Goal: Task Accomplishment & Management: Manage account settings

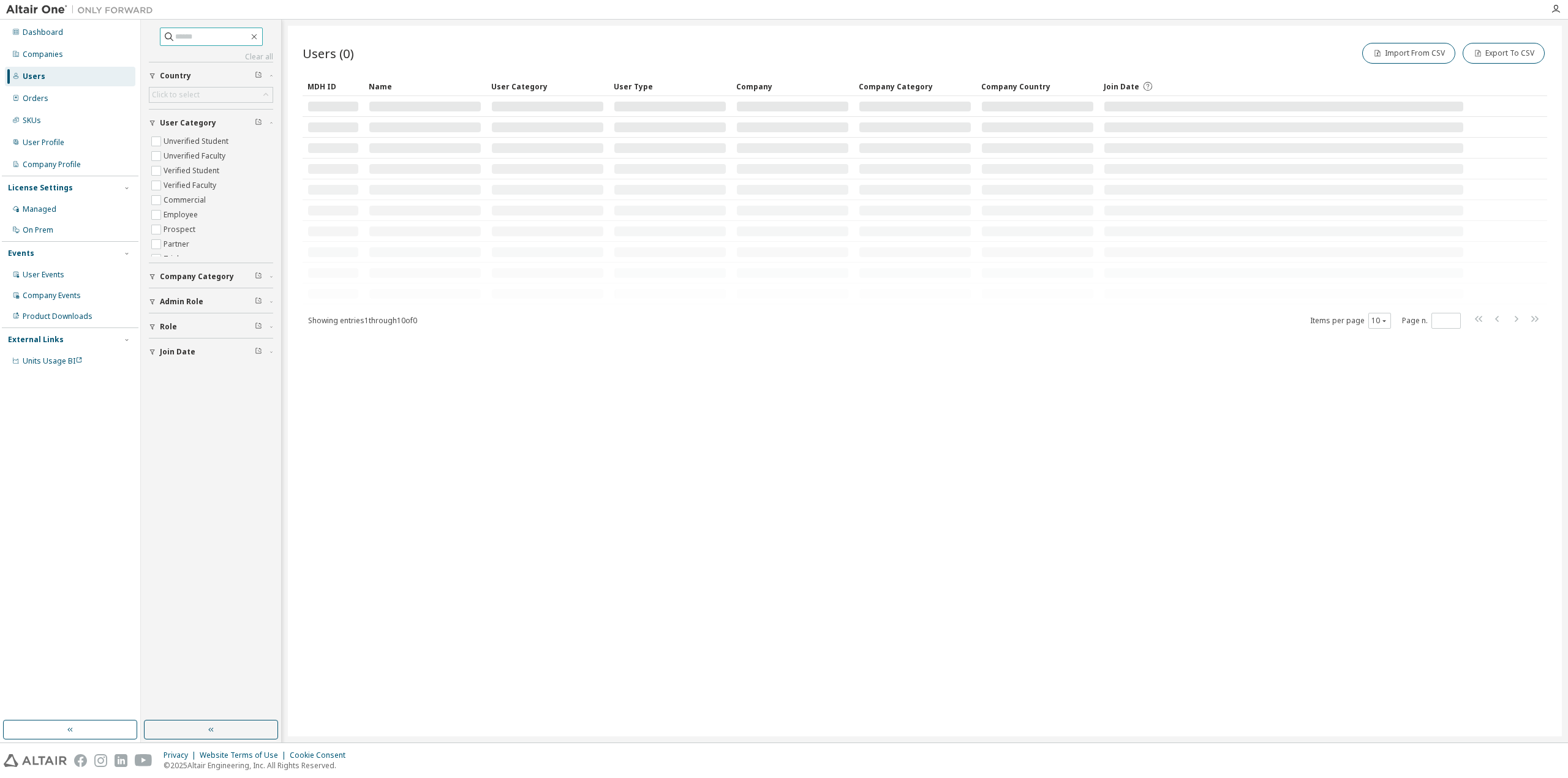
click at [224, 40] on input "text" at bounding box center [212, 36] width 74 height 12
paste input "**********"
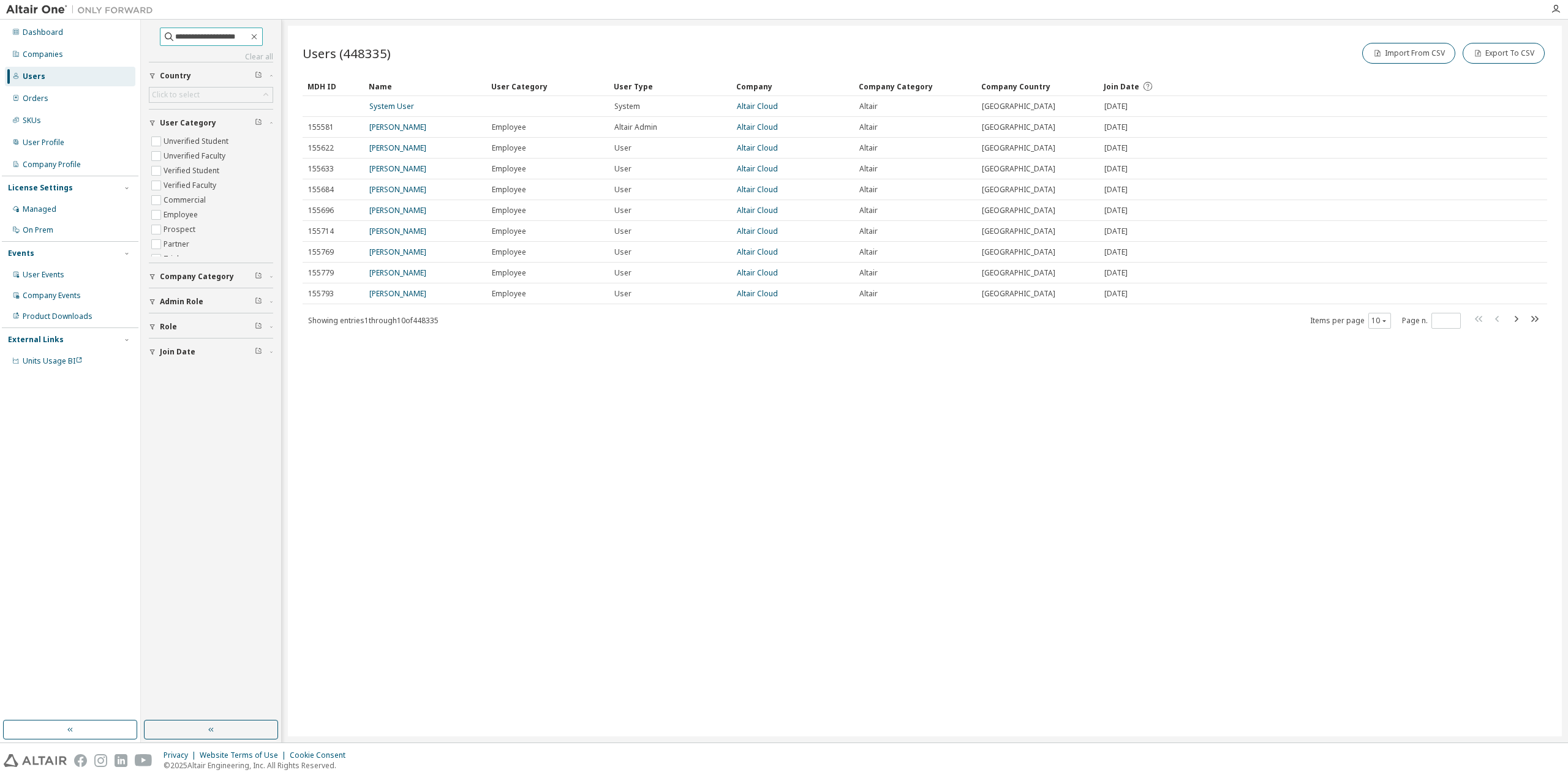
type input "**********"
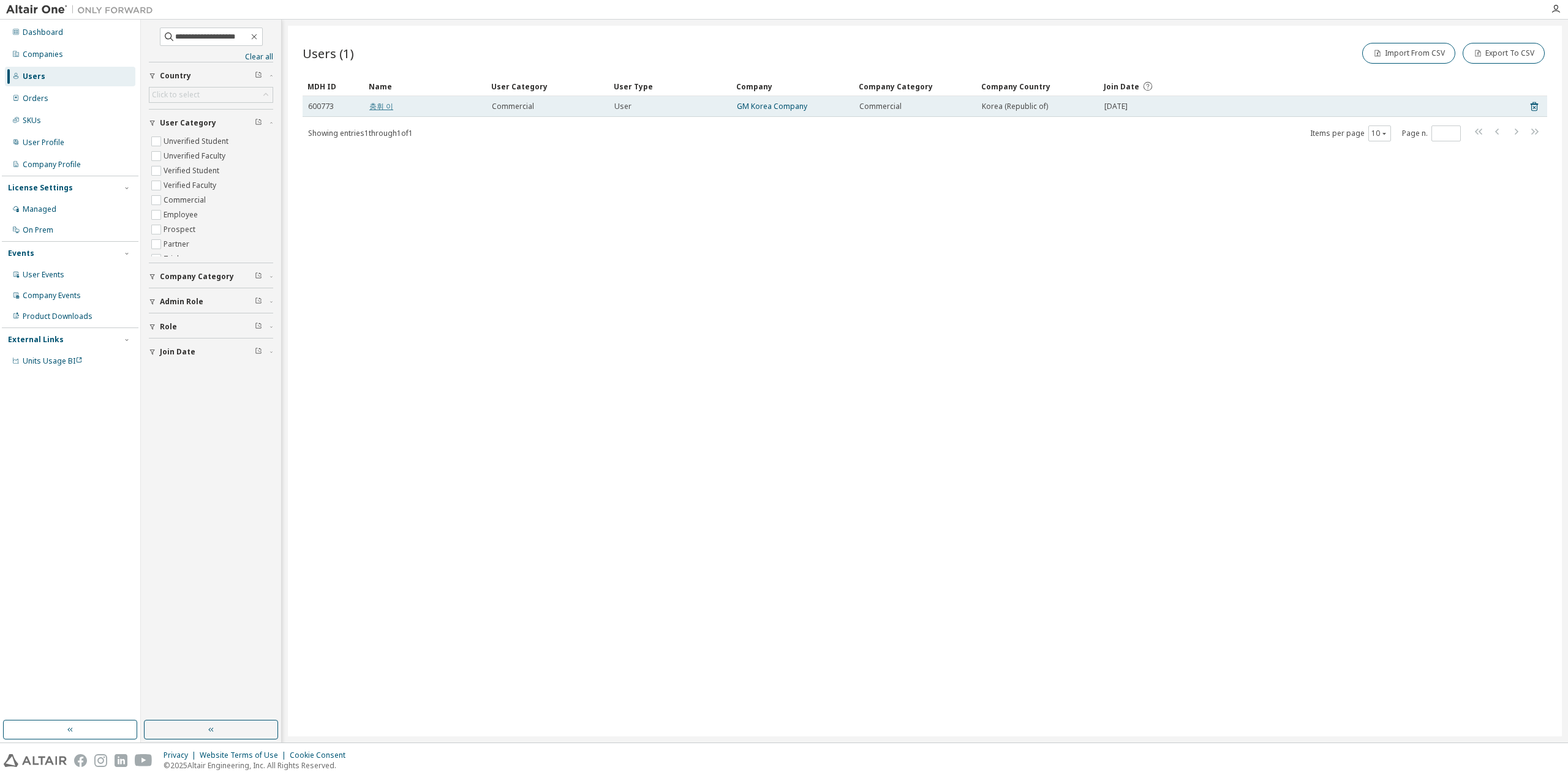
click at [378, 103] on link "충휘 이" at bounding box center [381, 106] width 24 height 11
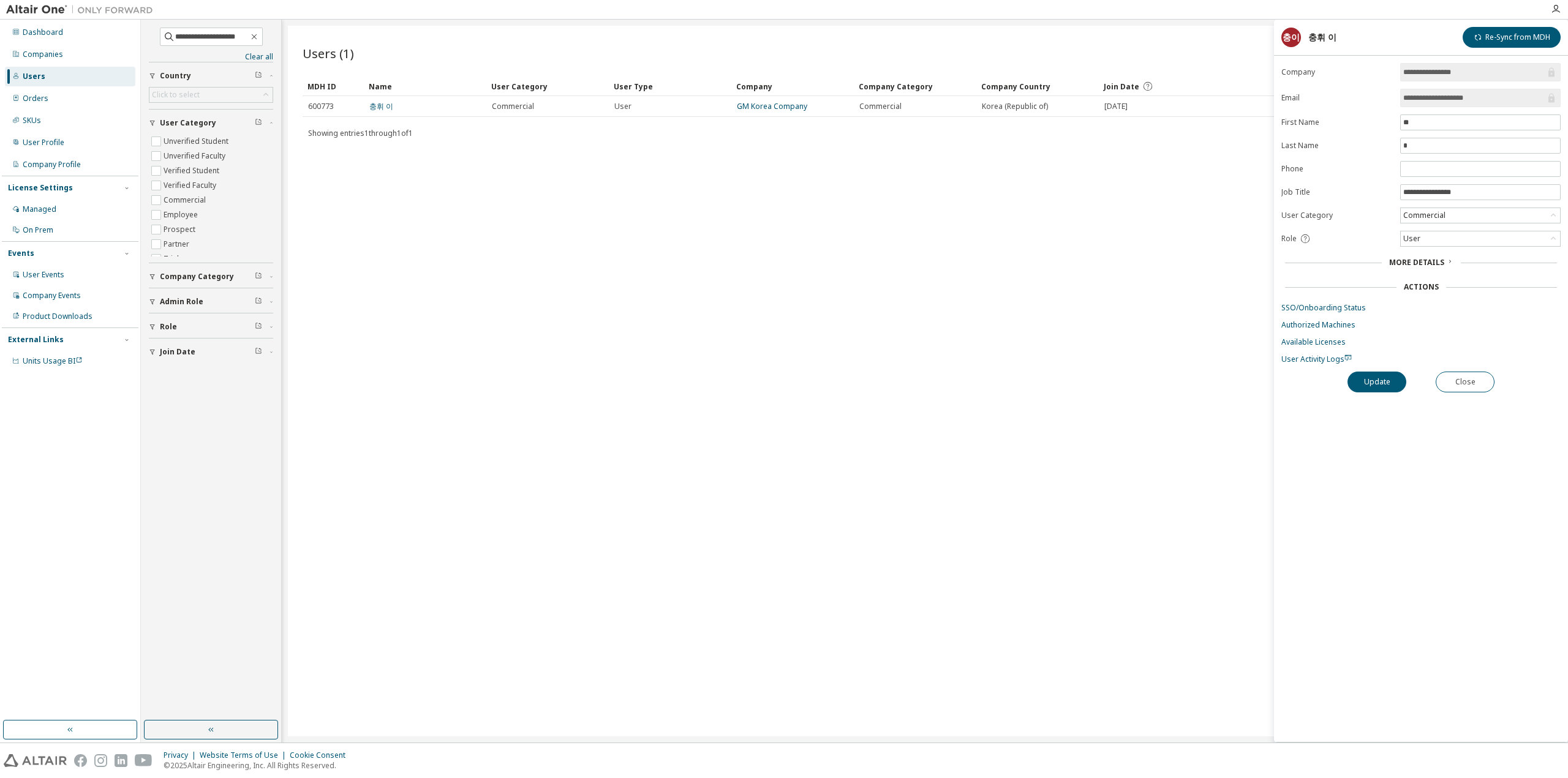
click at [1431, 261] on span "More Details" at bounding box center [1416, 262] width 55 height 11
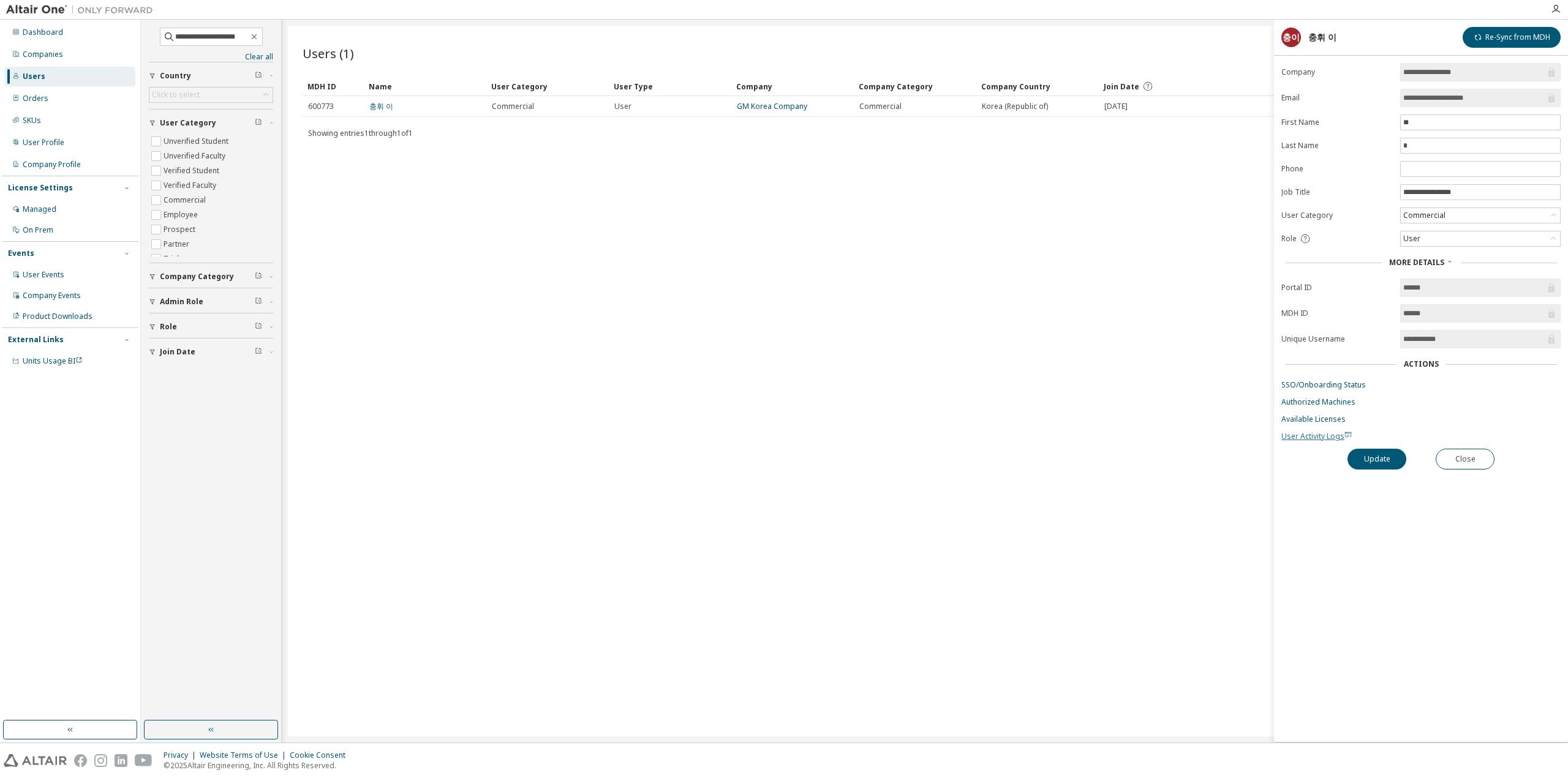
click at [1309, 432] on span "User Activity Logs" at bounding box center [1317, 436] width 71 height 11
click at [1304, 380] on link "SSO/Onboarding Status" at bounding box center [1421, 385] width 279 height 10
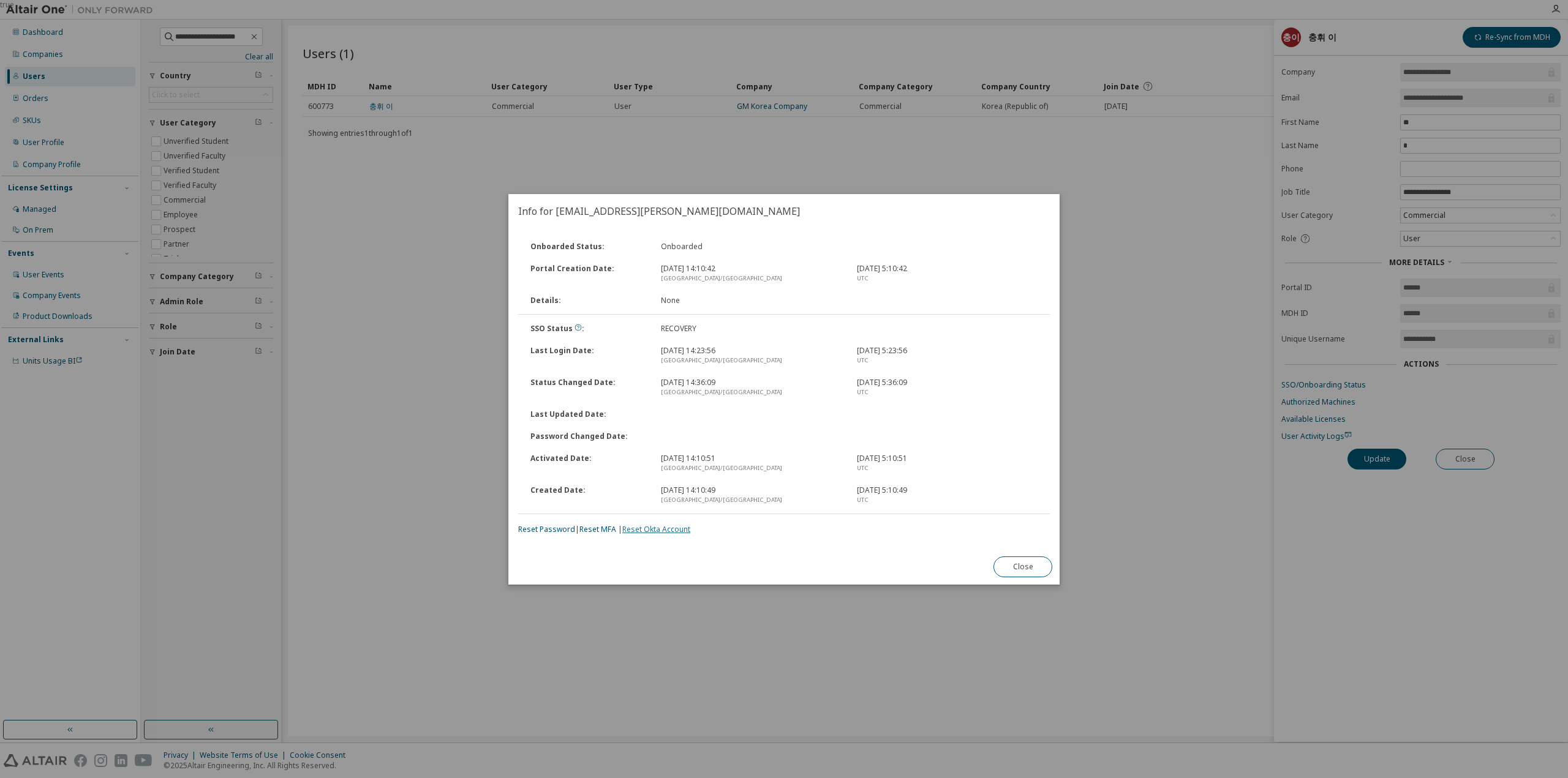
click at [653, 532] on link "Reset Okta Account" at bounding box center [656, 529] width 68 height 11
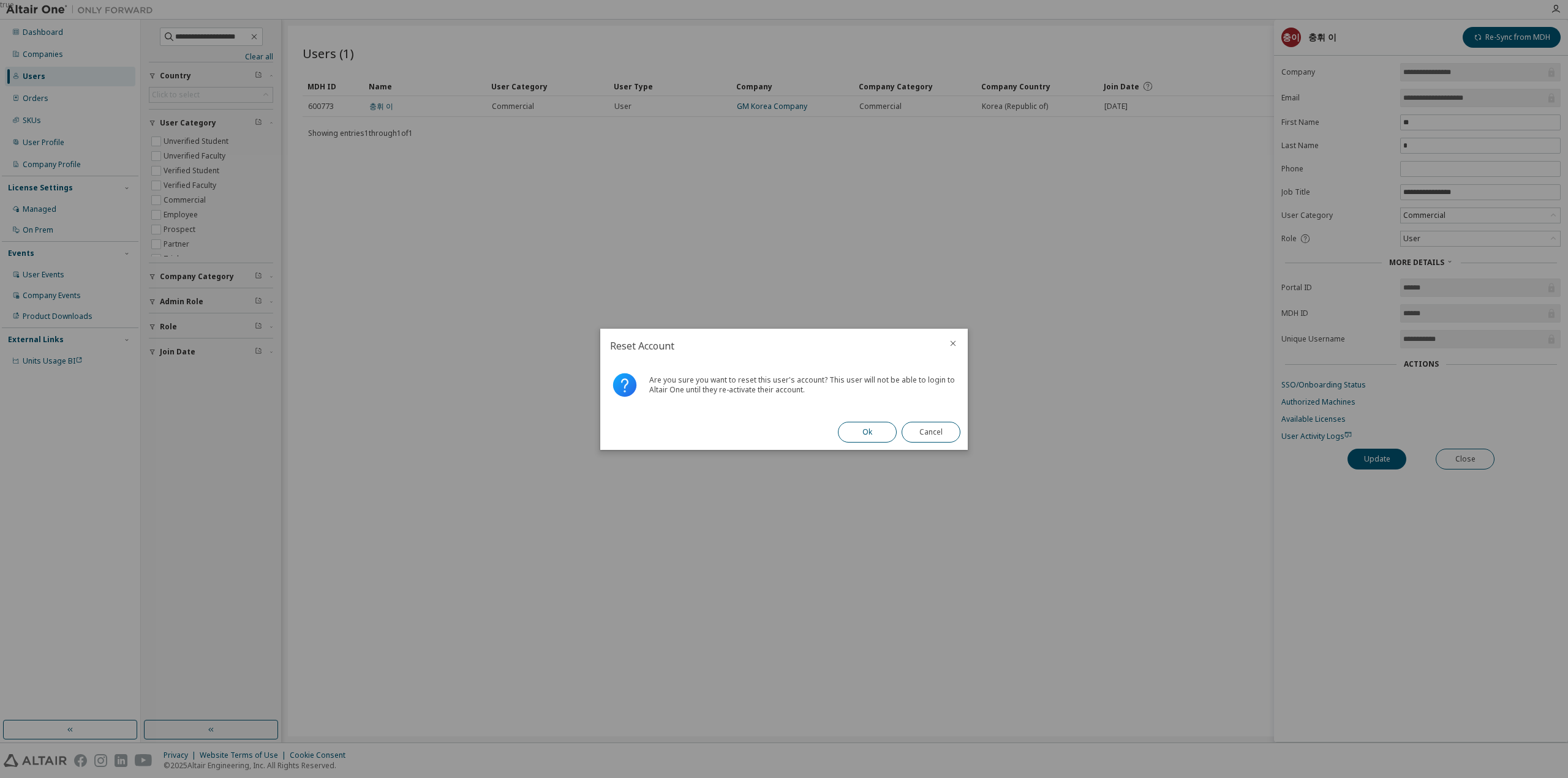
click at [850, 437] on button "Ok" at bounding box center [868, 432] width 59 height 21
click at [919, 429] on button "Close" at bounding box center [931, 432] width 59 height 21
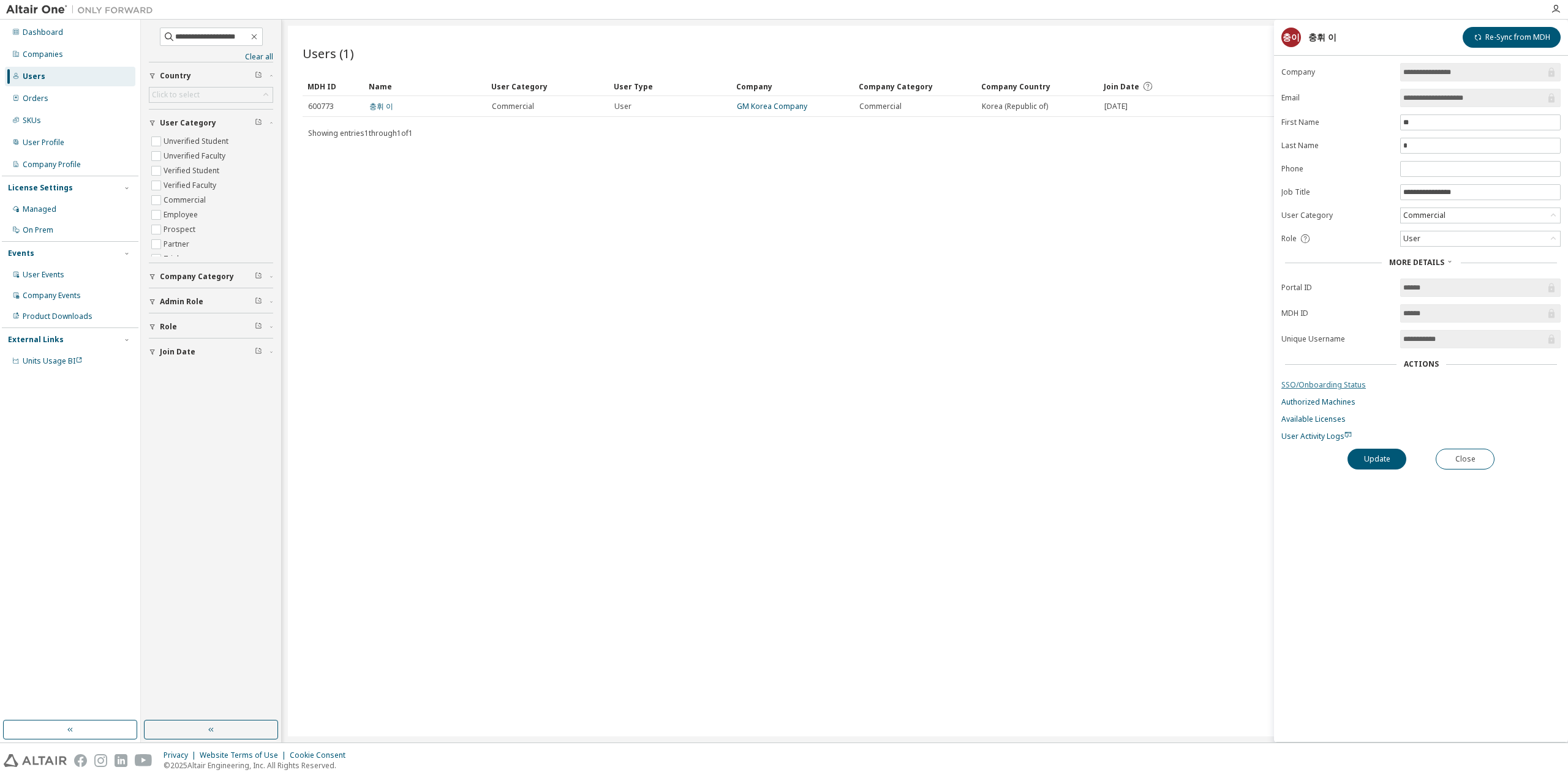
click at [1304, 384] on link "SSO/Onboarding Status" at bounding box center [1421, 385] width 279 height 10
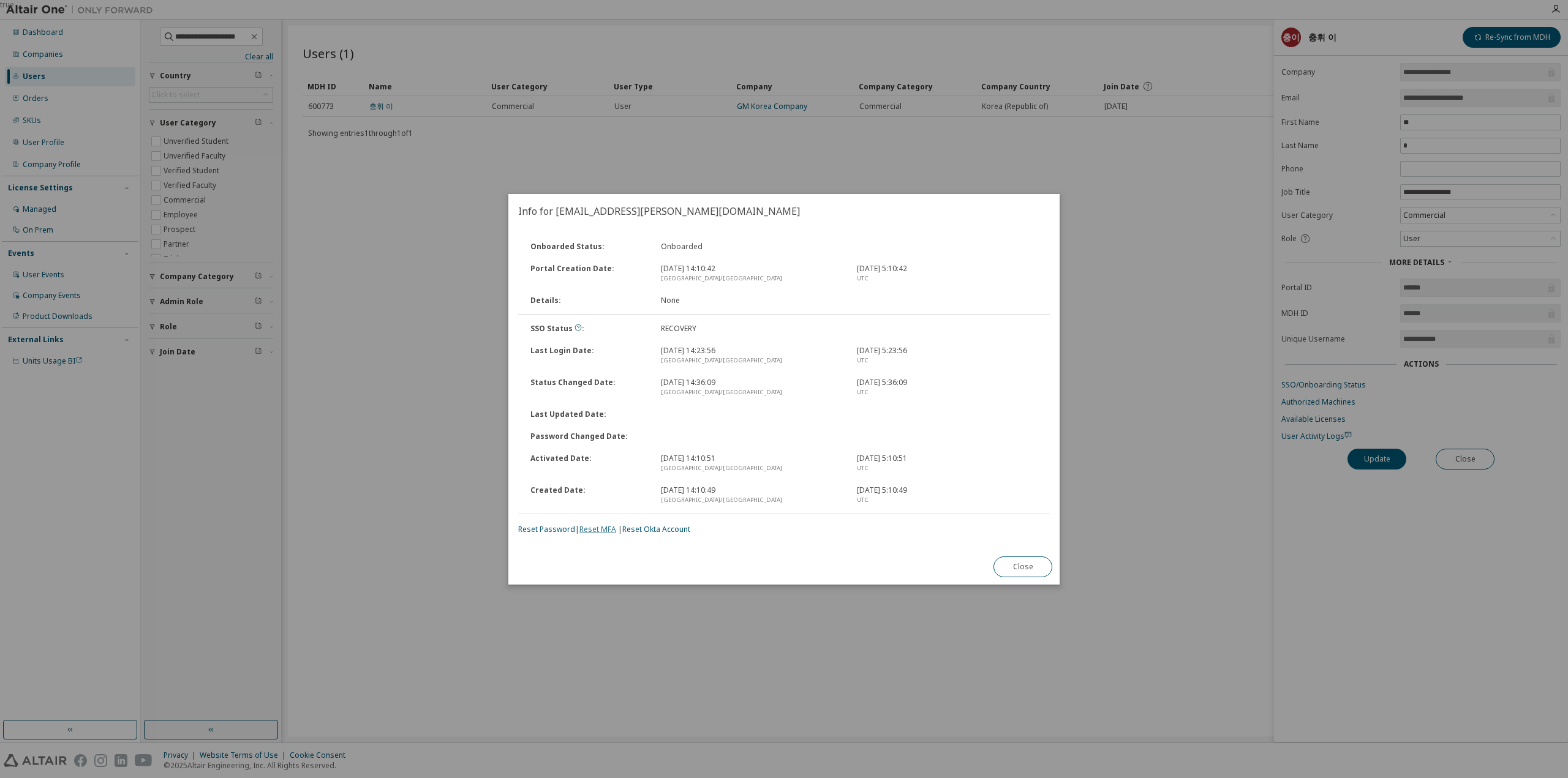
click at [603, 529] on link "Reset MFA" at bounding box center [598, 529] width 37 height 11
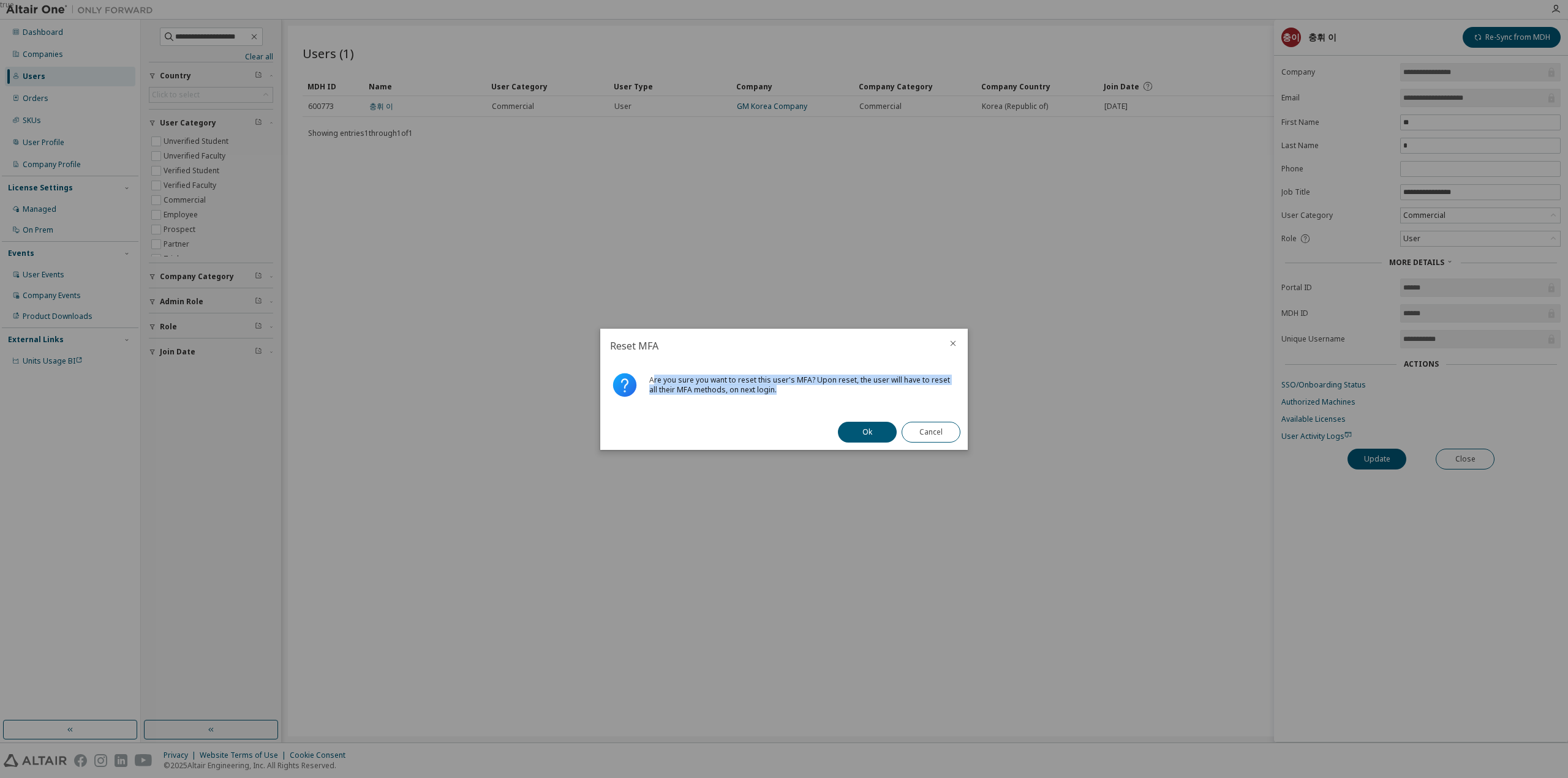
drag, startPoint x: 655, startPoint y: 382, endPoint x: 831, endPoint y: 397, distance: 176.6
click at [831, 397] on div "Are you sure you want to reset this user's MFA? Upon reset, the user will have …" at bounding box center [784, 388] width 368 height 52
click at [792, 385] on div "Are you sure you want to reset this user's MFA? Upon reset, the user will have …" at bounding box center [804, 385] width 309 height 20
click at [862, 435] on button "Ok" at bounding box center [868, 432] width 59 height 21
click at [934, 435] on button "Close" at bounding box center [931, 432] width 59 height 21
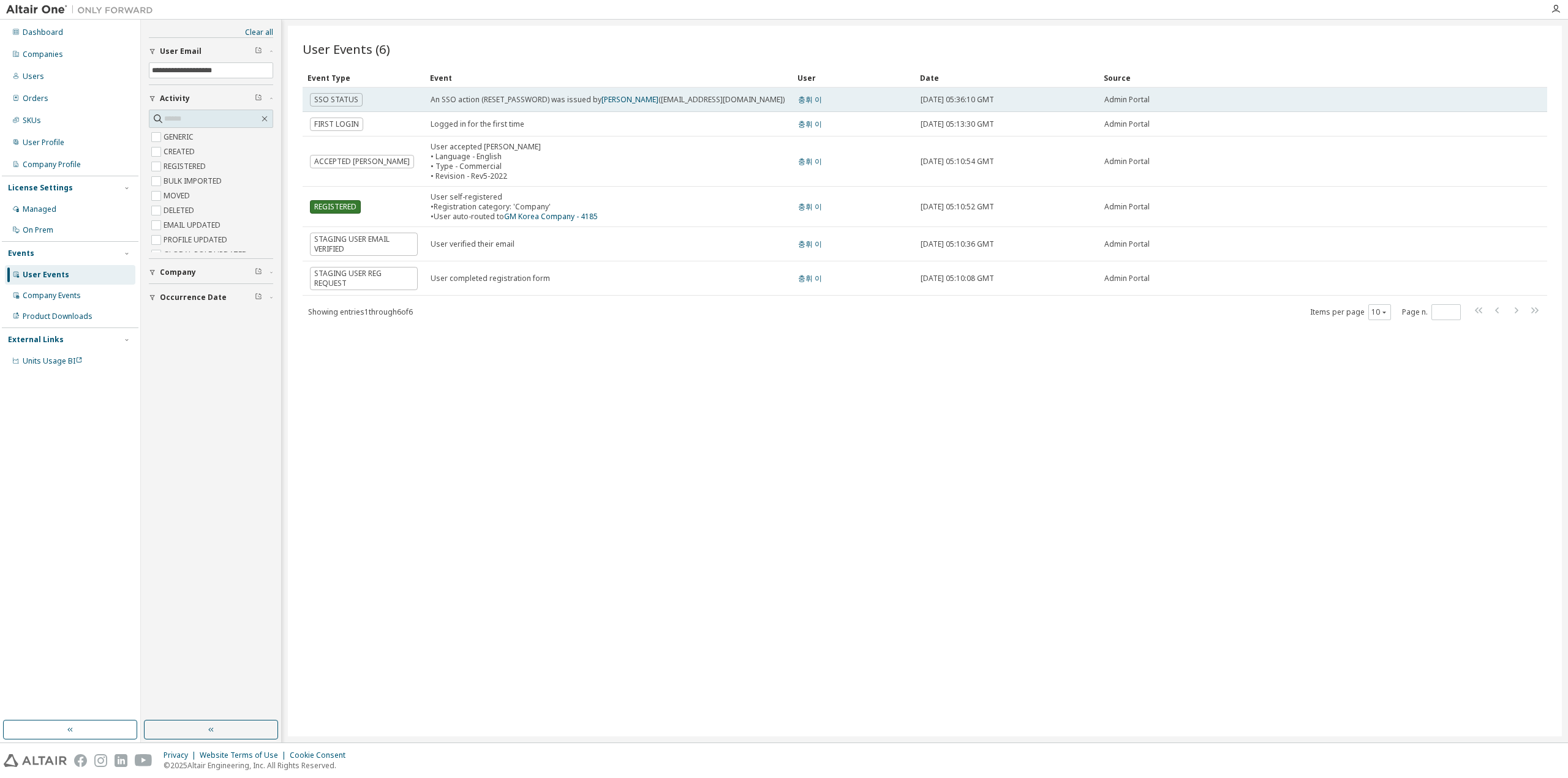
drag, startPoint x: 545, startPoint y: 103, endPoint x: 1026, endPoint y: 111, distance: 481.1
click at [1016, 111] on tr "SSO STATUS An SSO action (RESET_PASSWORD) was issued by [PERSON_NAME] ([EMAIL_A…" at bounding box center [925, 100] width 1245 height 25
click at [1062, 111] on td "Tue, 26 Aug 2025 05:36:10 GMT" at bounding box center [1007, 100] width 184 height 25
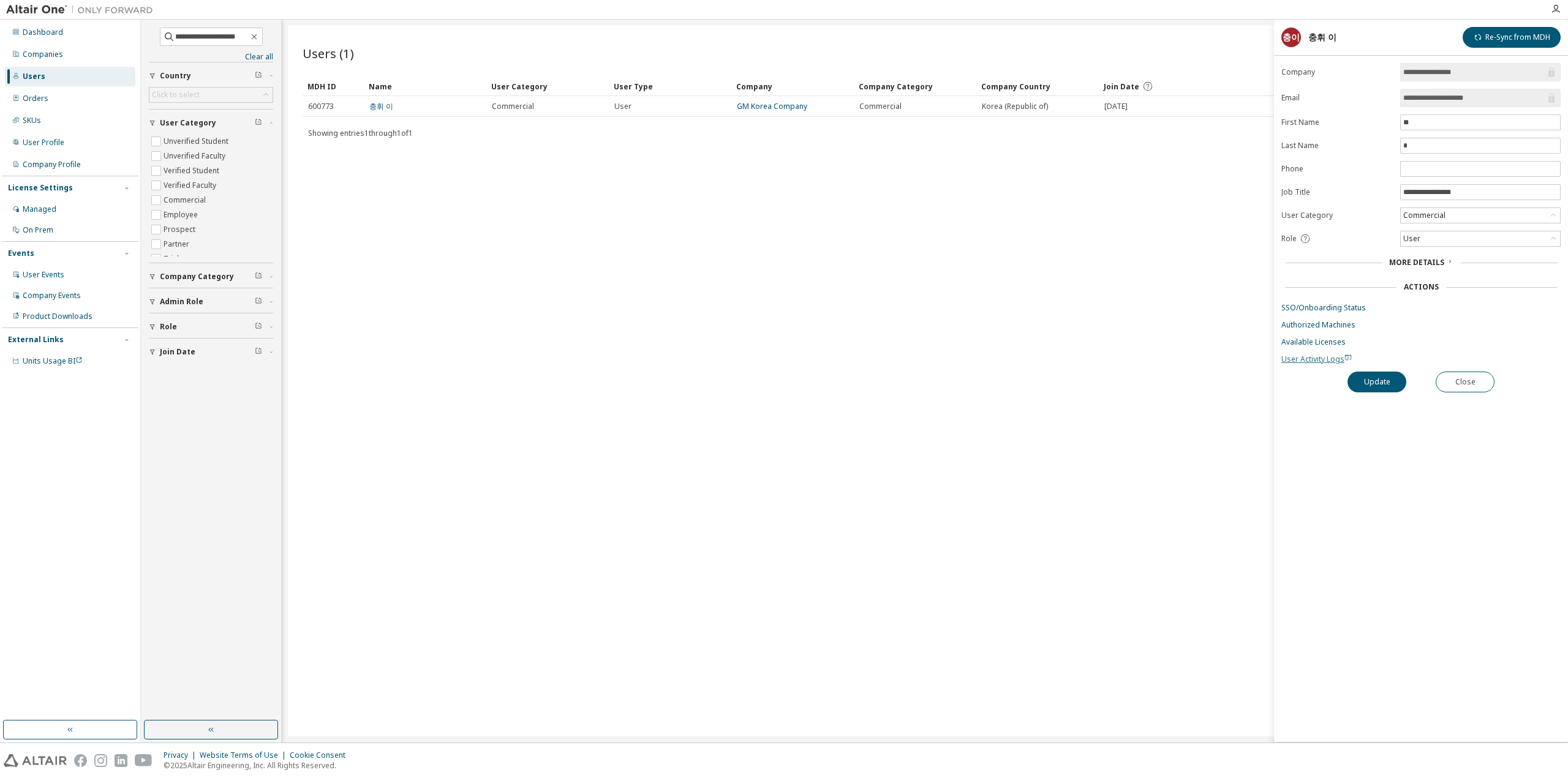
click at [1309, 357] on span "User Activity Logs" at bounding box center [1317, 359] width 71 height 11
click at [1324, 307] on link "SSO/Onboarding Status" at bounding box center [1421, 308] width 279 height 10
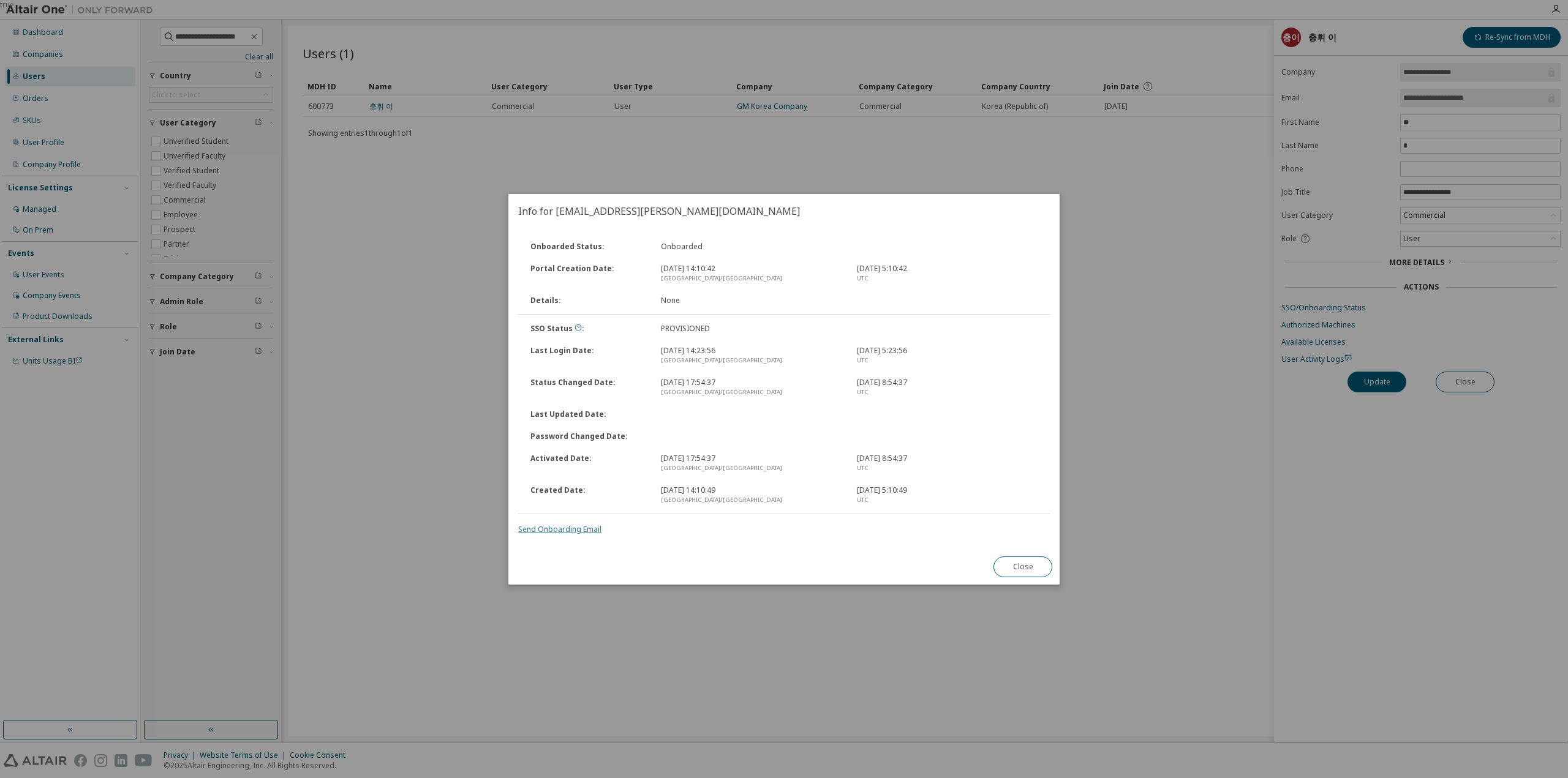
click at [573, 530] on link "Send Onboarding Email" at bounding box center [559, 529] width 83 height 11
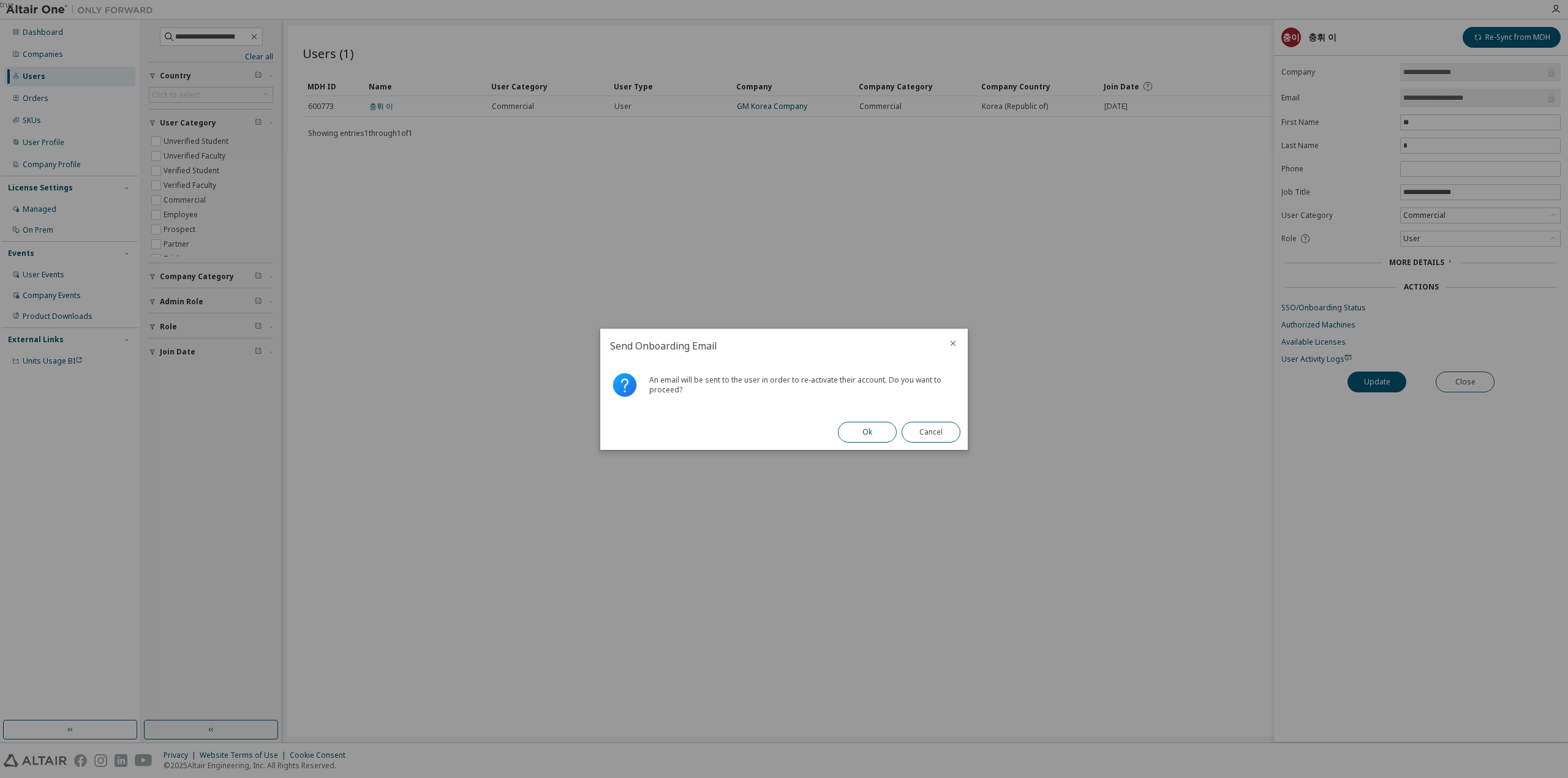
click at [850, 437] on button "Ok" at bounding box center [868, 432] width 59 height 21
click at [933, 434] on button "Close" at bounding box center [931, 432] width 59 height 21
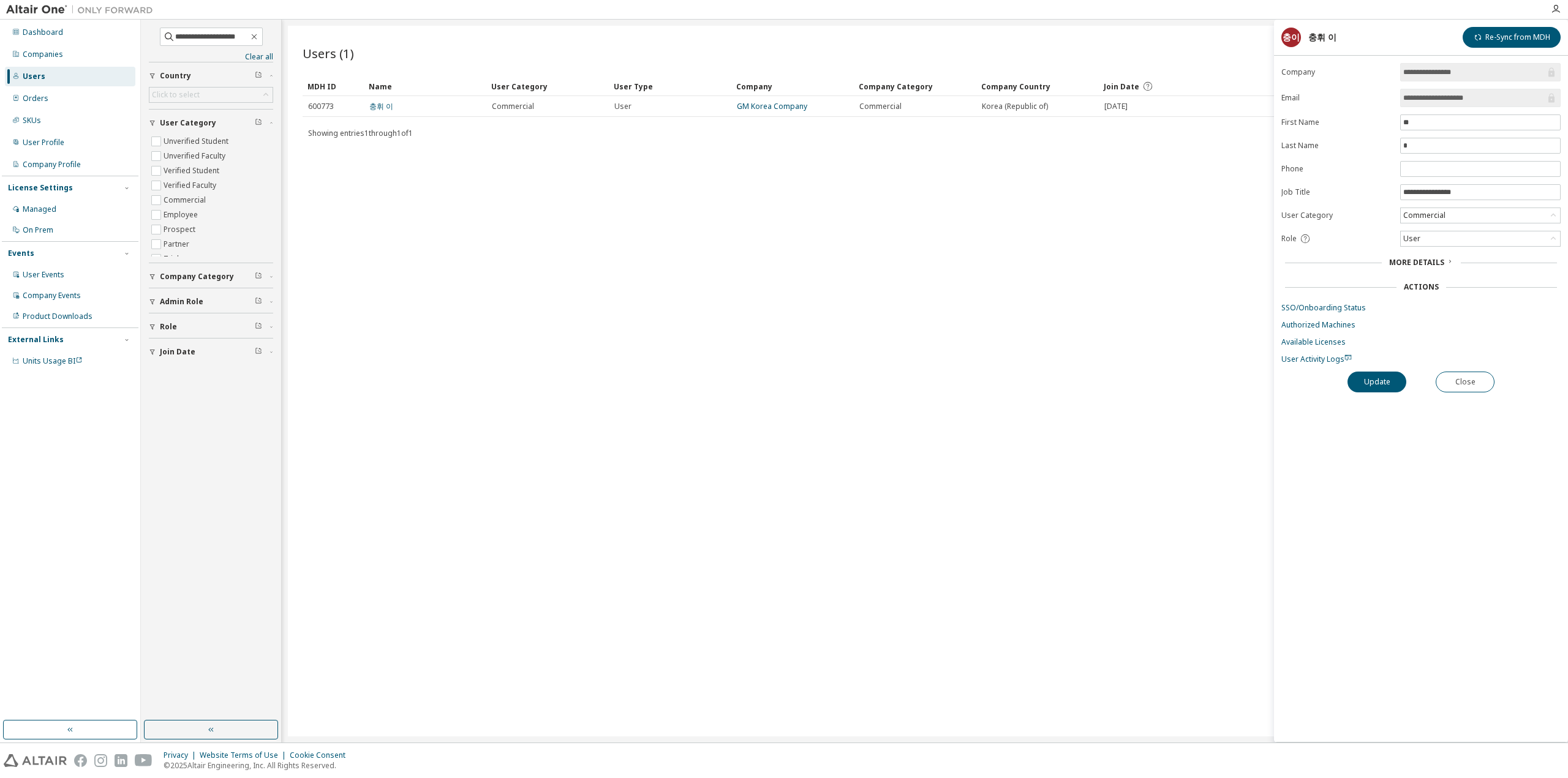
click at [676, 295] on div "Users (1) Import From CSV Export To CSV Clear Load Save Save As Field Operator …" at bounding box center [925, 381] width 1274 height 711
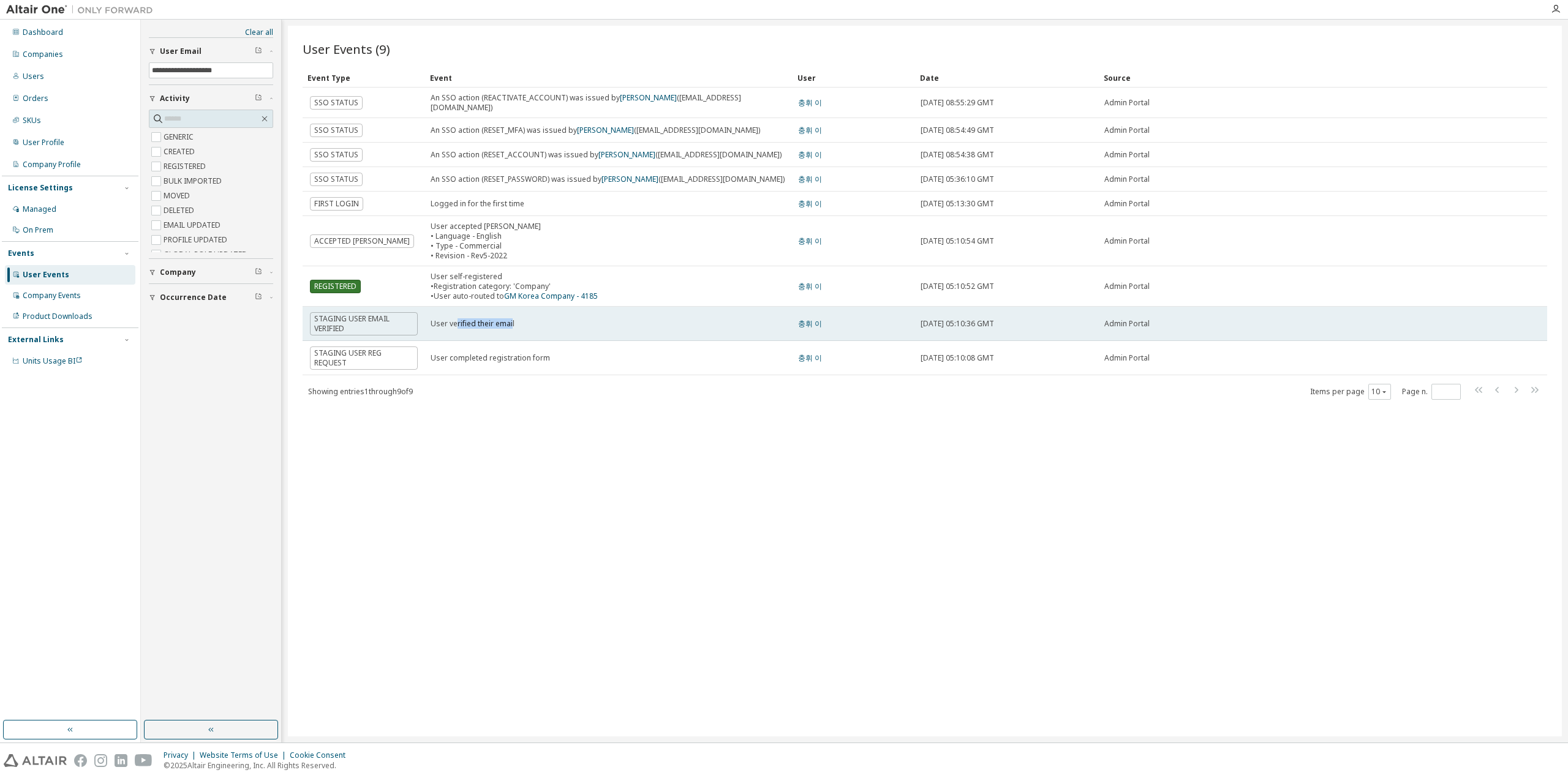
drag, startPoint x: 470, startPoint y: 317, endPoint x: 521, endPoint y: 319, distance: 51.0
click at [520, 319] on div "User verified their email" at bounding box center [608, 324] width 356 height 10
click at [522, 319] on div "User verified their email" at bounding box center [608, 324] width 356 height 10
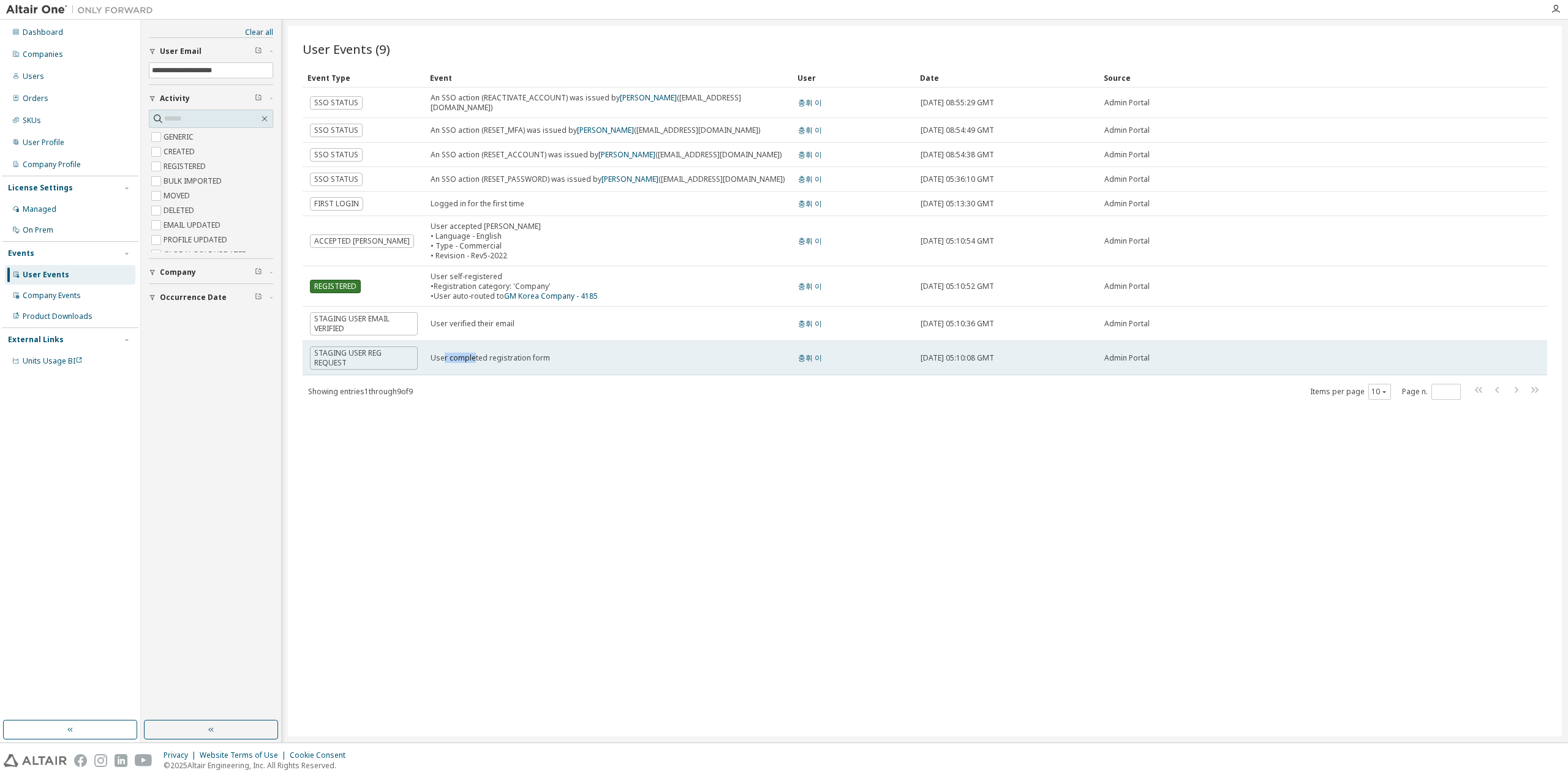
drag, startPoint x: 442, startPoint y: 345, endPoint x: 529, endPoint y: 350, distance: 87.1
click at [514, 353] on span "User completed registration form" at bounding box center [489, 358] width 119 height 11
click at [564, 353] on div "User completed registration form" at bounding box center [608, 358] width 356 height 10
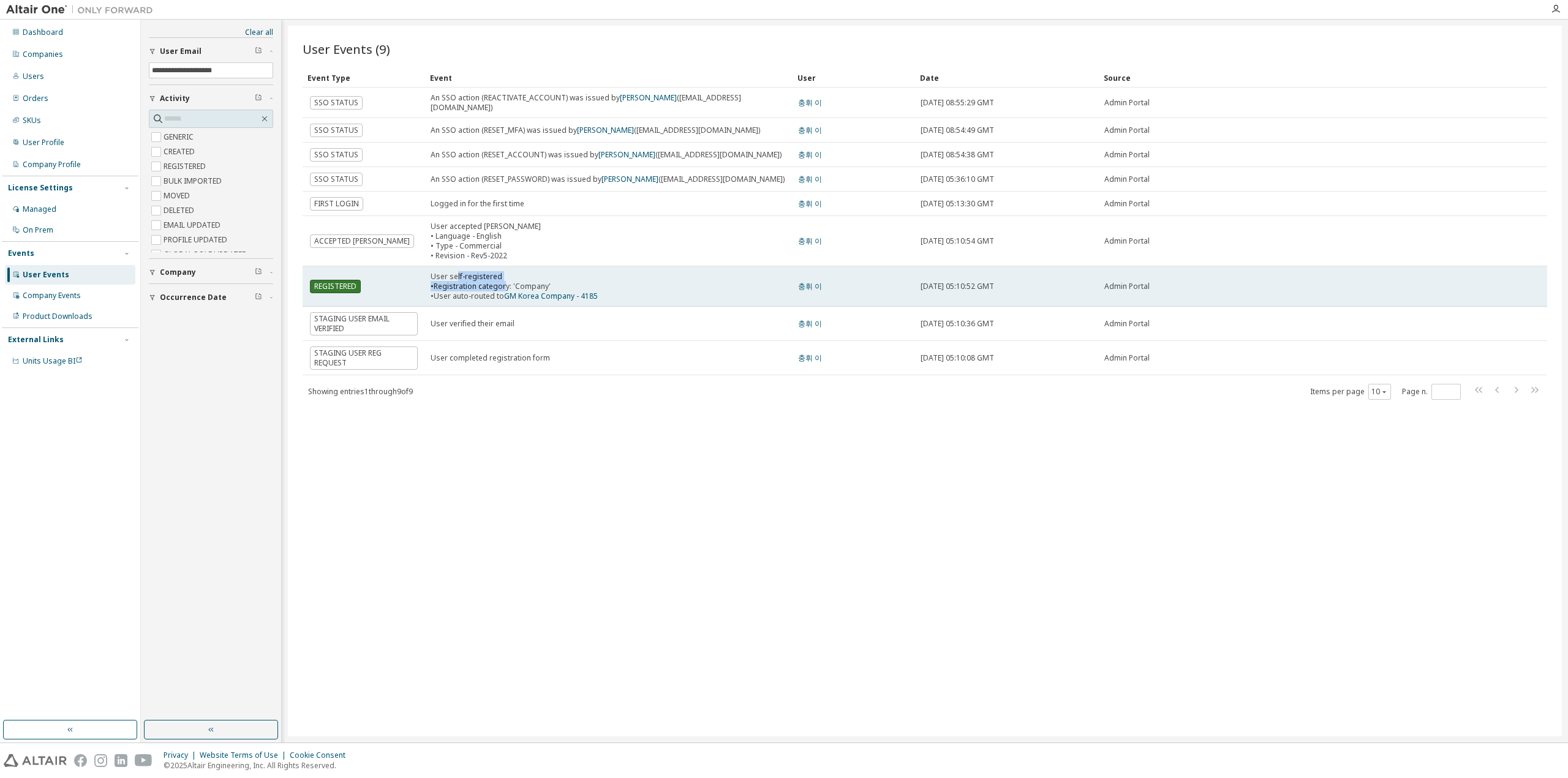
drag, startPoint x: 456, startPoint y: 269, endPoint x: 504, endPoint y: 277, distance: 48.7
click at [504, 277] on div "User self-registered • Registration category: 'Company' • User auto-routed to G…" at bounding box center [514, 286] width 167 height 30
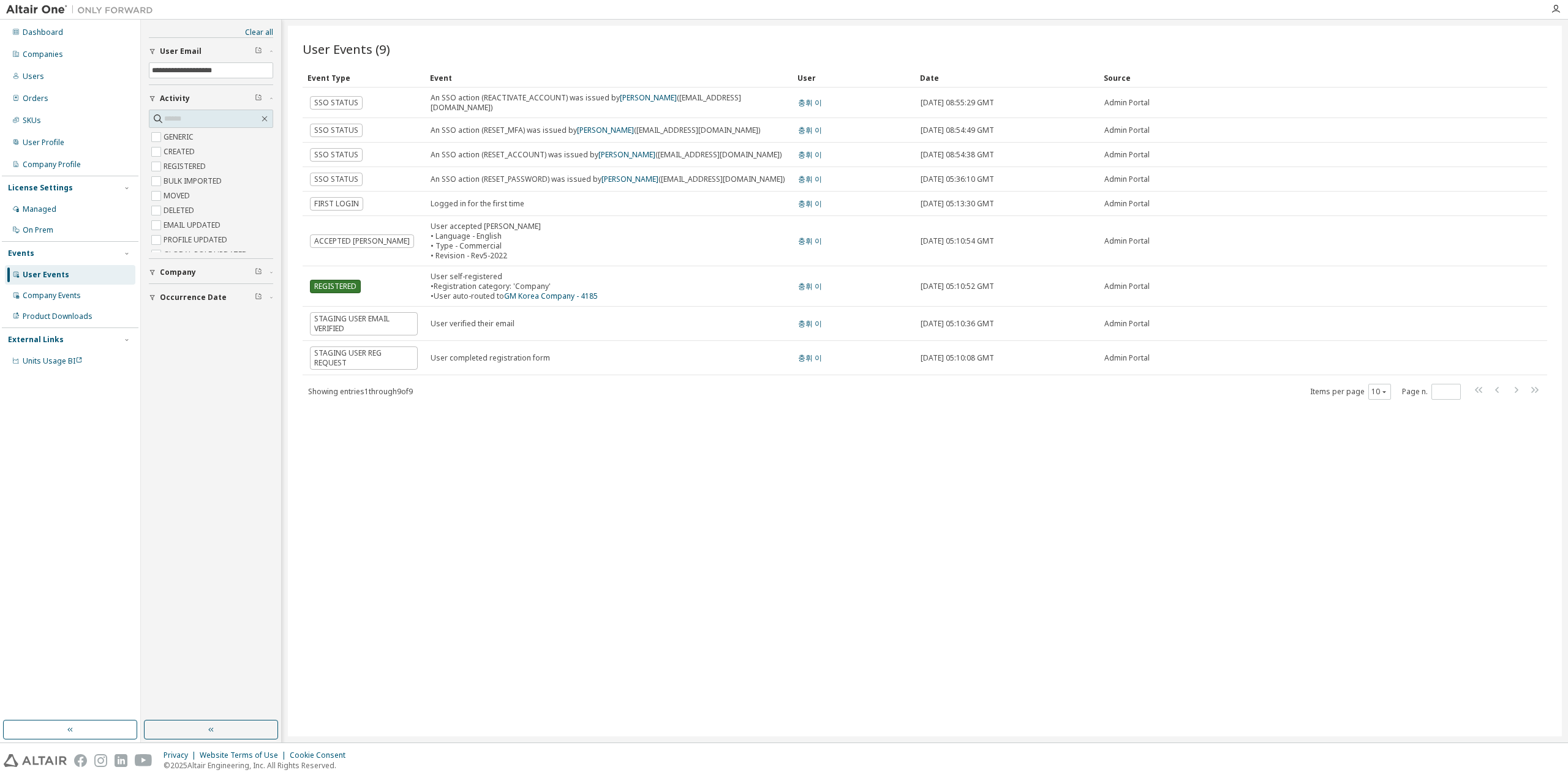
click at [438, 439] on div "User Events (9) Clear Load Save Save As Field Operator Value Select filter Sele…" at bounding box center [925, 381] width 1274 height 711
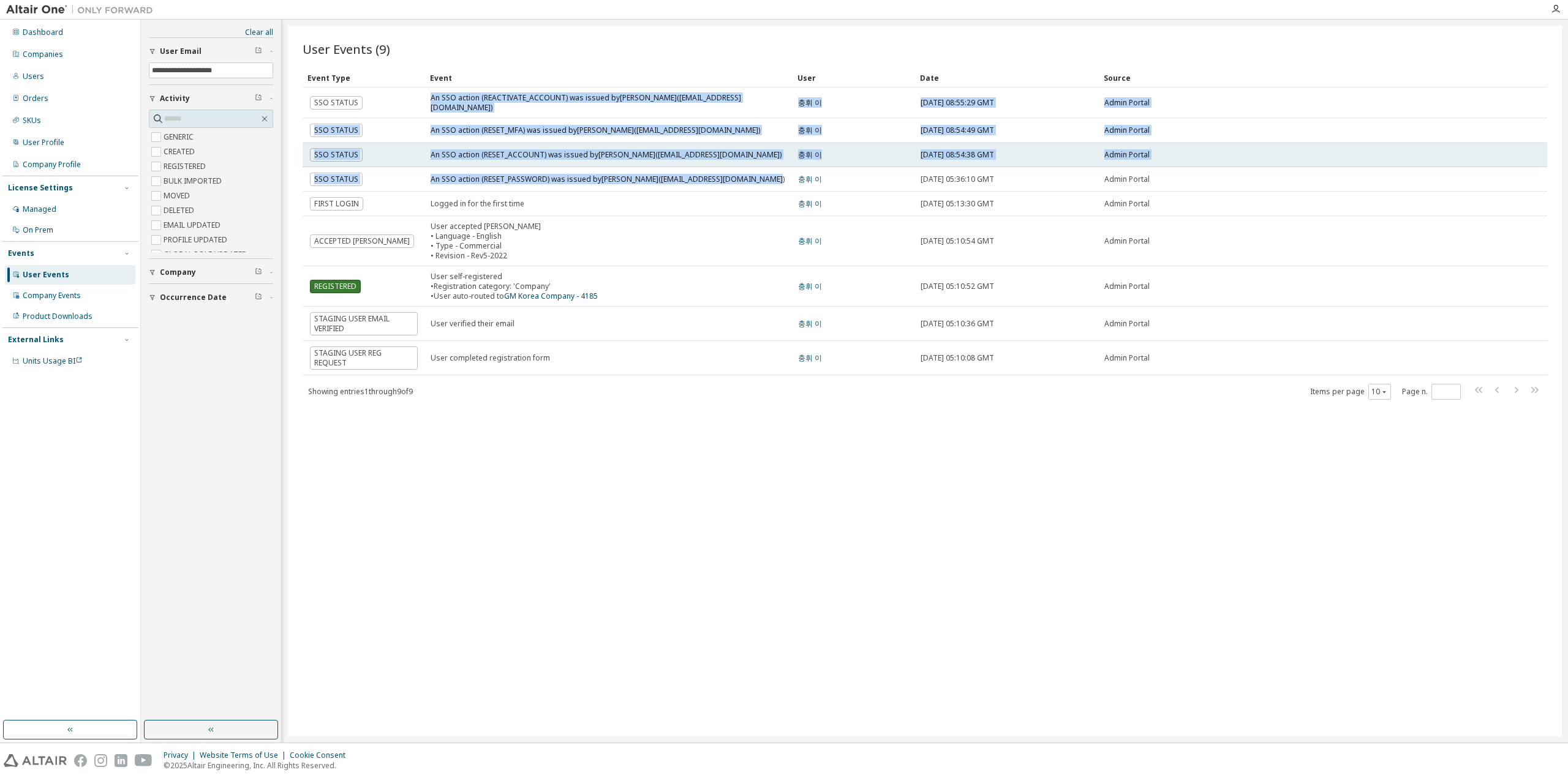
drag, startPoint x: 768, startPoint y: 176, endPoint x: 428, endPoint y: 145, distance: 341.4
click at [418, 122] on tbody "SSO STATUS An SSO action (REACTIVATE_ACCOUNT) was issued by Sohyung Lee (sohyun…" at bounding box center [925, 231] width 1245 height 288
click at [431, 150] on div "An SSO action (RESET_ACCOUNT) was issued by Sohyung Lee (sohyung@asiapac.altair…" at bounding box center [605, 155] width 351 height 10
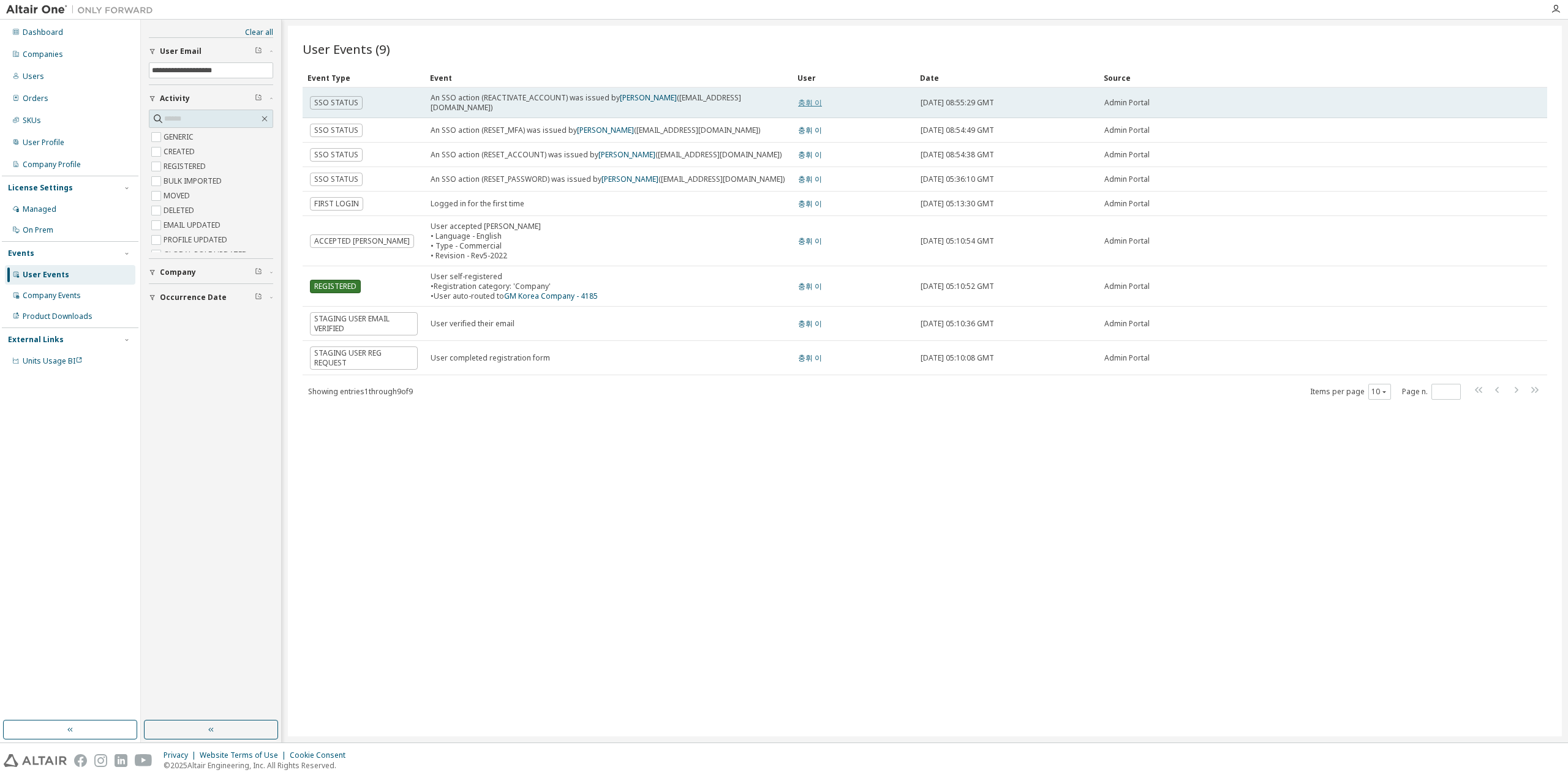
click at [804, 100] on link "충휘 이" at bounding box center [809, 103] width 24 height 11
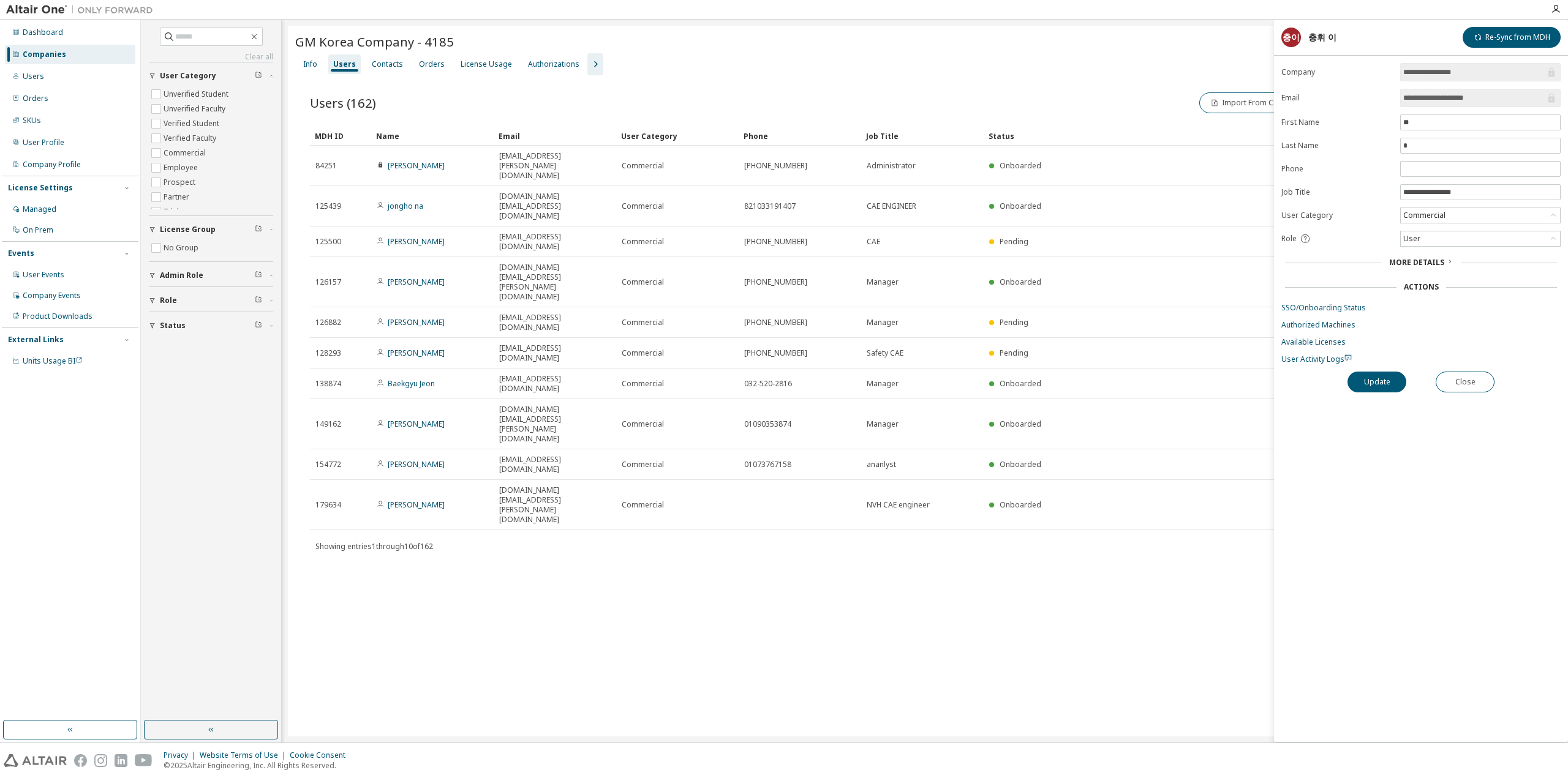
click at [1315, 362] on div "**********" at bounding box center [1421, 402] width 294 height 679
click at [1315, 360] on div "**********" at bounding box center [1421, 402] width 294 height 679
click at [1315, 355] on span "User Activity Logs" at bounding box center [1317, 359] width 71 height 11
